Goal: Entertainment & Leisure: Consume media (video, audio)

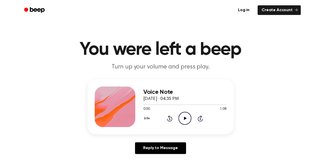
click at [182, 120] on icon "Play Audio" at bounding box center [184, 118] width 13 height 13
click at [183, 118] on icon "Pause Audio" at bounding box center [184, 118] width 13 height 13
click at [168, 119] on icon "Rewind 5 seconds" at bounding box center [170, 118] width 6 height 7
click at [181, 121] on icon "Play Audio" at bounding box center [184, 118] width 13 height 13
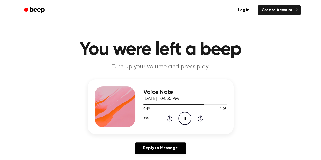
click at [184, 118] on icon at bounding box center [185, 118] width 2 height 3
click at [184, 117] on icon at bounding box center [185, 118] width 3 height 3
click at [170, 119] on icon "Rewind 5 seconds" at bounding box center [170, 118] width 6 height 7
click at [171, 119] on icon "Rewind 5 seconds" at bounding box center [170, 118] width 6 height 7
click at [185, 120] on icon "Pause Audio" at bounding box center [184, 118] width 13 height 13
